Goal: Task Accomplishment & Management: Complete application form

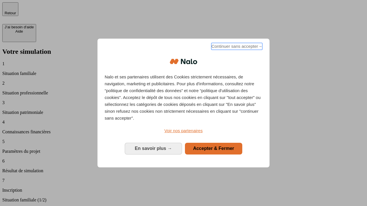
click at [236, 47] on span "Continuer sans accepter →" at bounding box center [236, 46] width 51 height 7
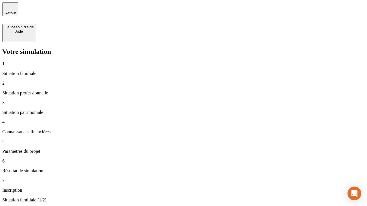
type input "30 000"
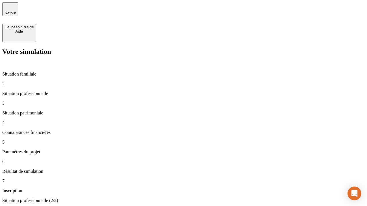
type input "40 000"
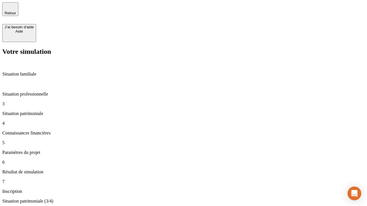
type input "1 100"
type input "20"
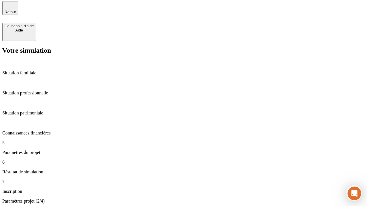
type input "40"
type input "50 000"
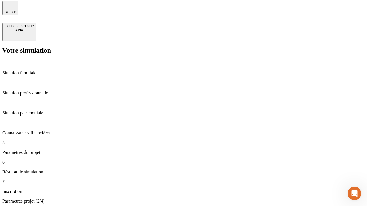
type input "640"
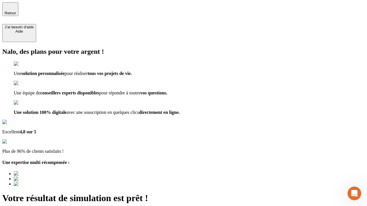
type input "[EMAIL_ADDRESS][DOMAIN_NAME]"
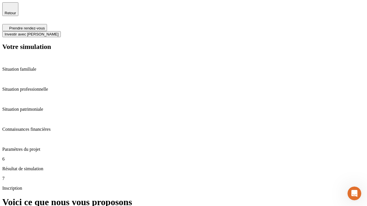
click at [58, 32] on span "Investir avec [PERSON_NAME]" at bounding box center [32, 34] width 54 height 4
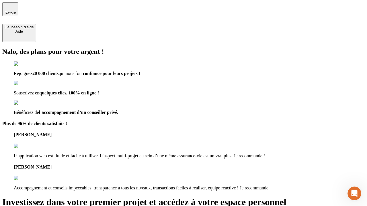
type input "[EMAIL_ADDRESS][DOMAIN_NAME]"
